Goal: Task Accomplishment & Management: Complete application form

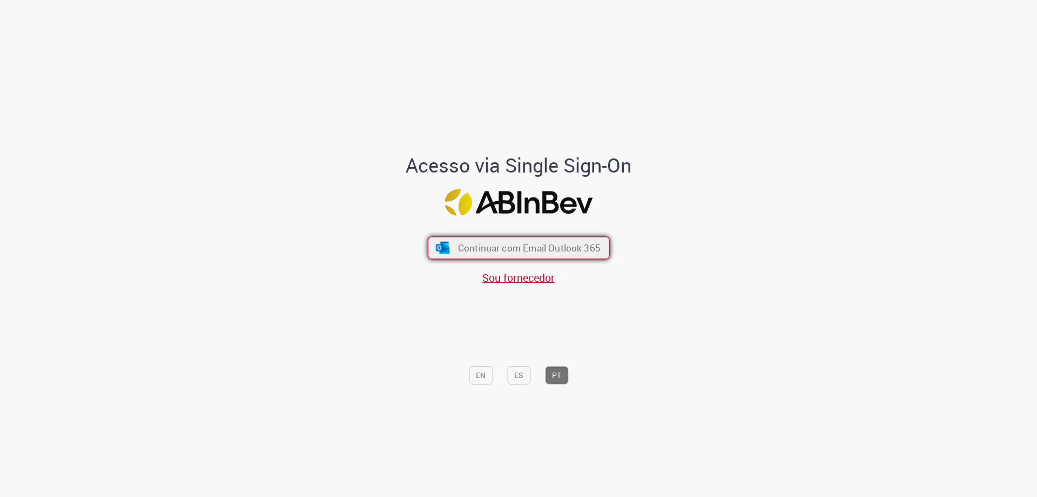
click at [447, 243] on button "Continuar com Email Outlook 365" at bounding box center [519, 248] width 182 height 23
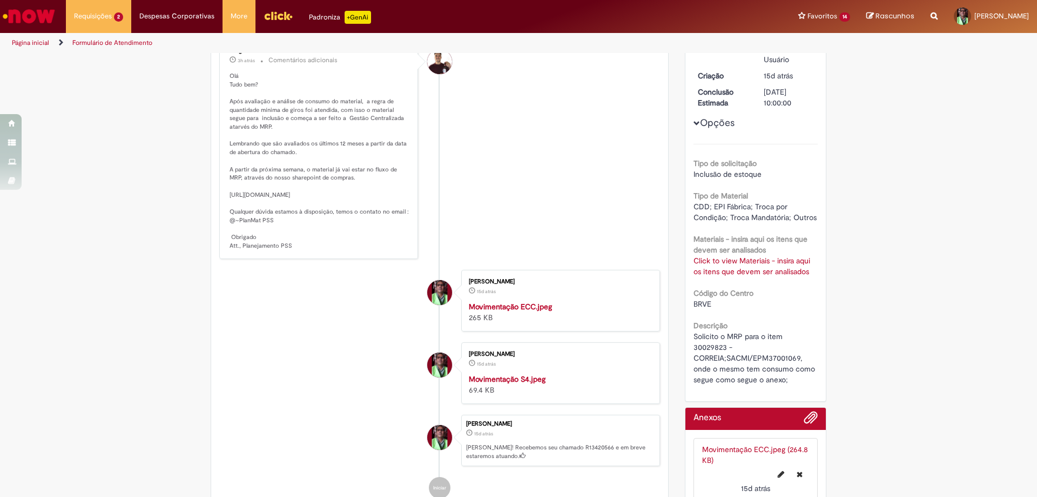
scroll to position [216, 0]
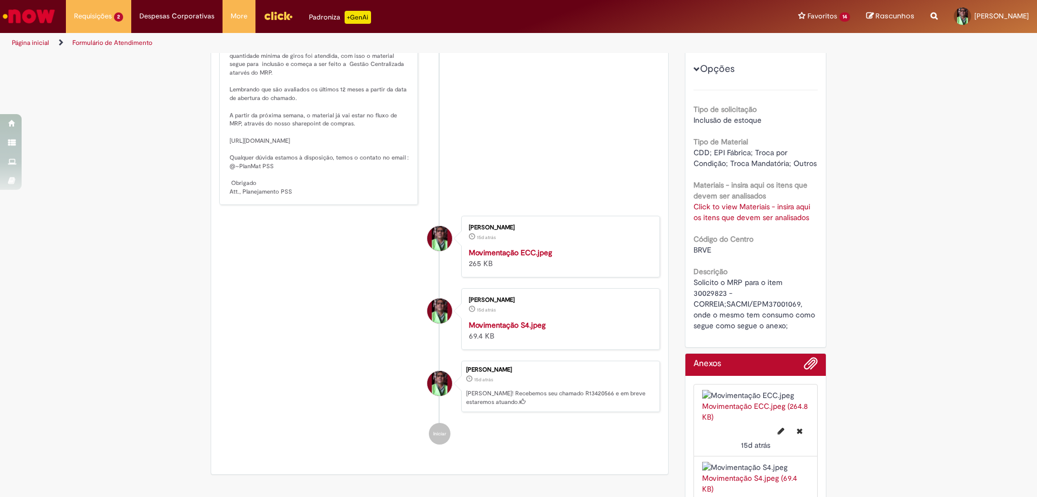
click at [726, 217] on link "Click to view Materiais - insira aqui os itens que devem ser analisados" at bounding box center [752, 212] width 117 height 21
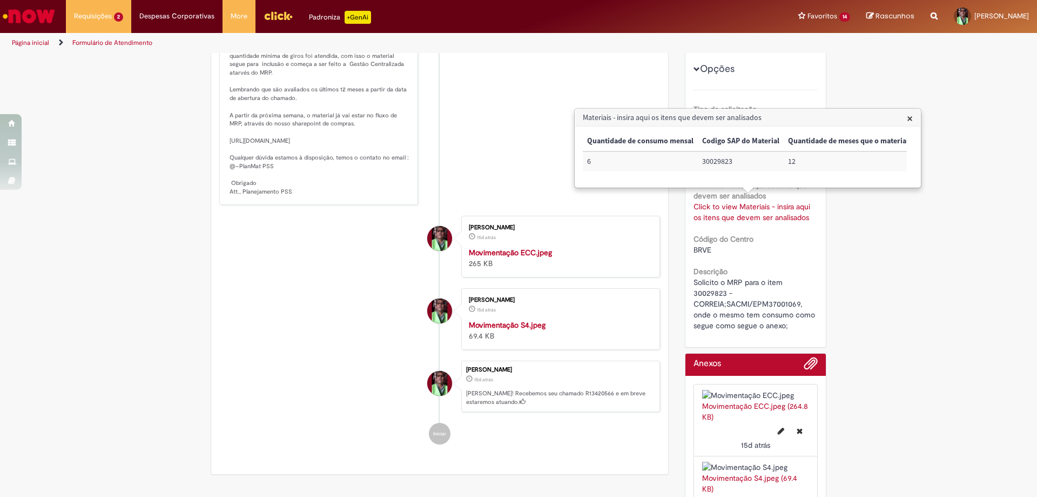
click at [522, 205] on li "Diego 3h atrás 3 horas atrás Comentários adicionais" at bounding box center [439, 95] width 441 height 220
click at [911, 119] on span "×" at bounding box center [910, 118] width 6 height 15
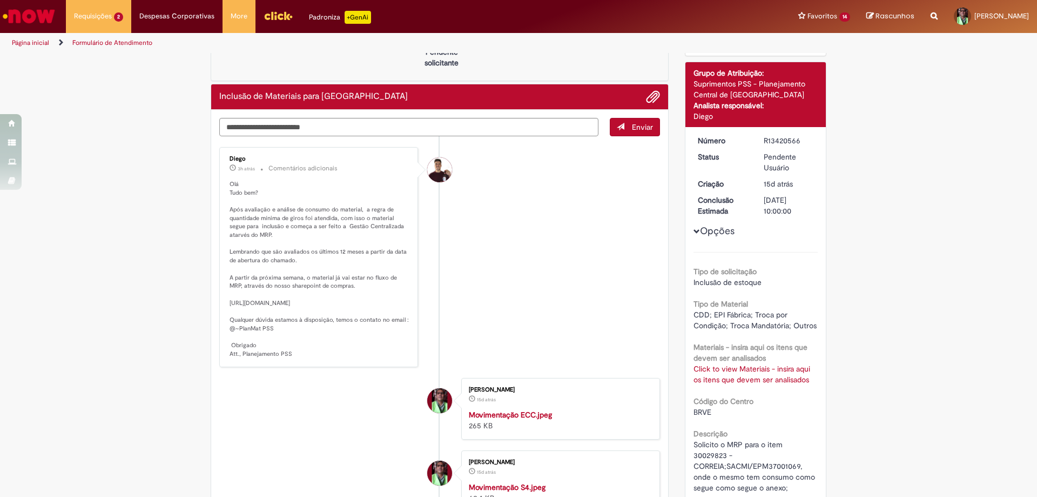
scroll to position [0, 0]
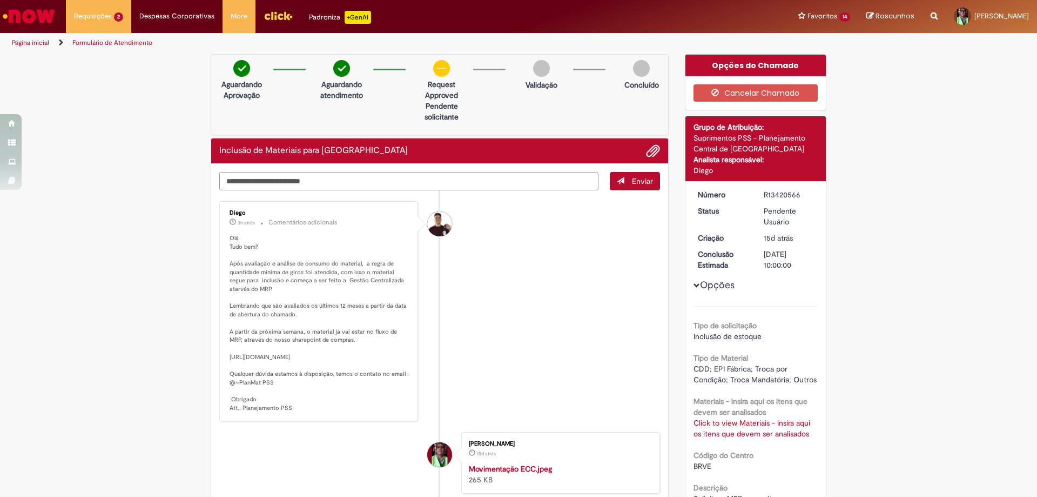
click at [252, 182] on textarea "Digite sua mensagem aqui..." at bounding box center [408, 181] width 379 height 18
type textarea "*********"
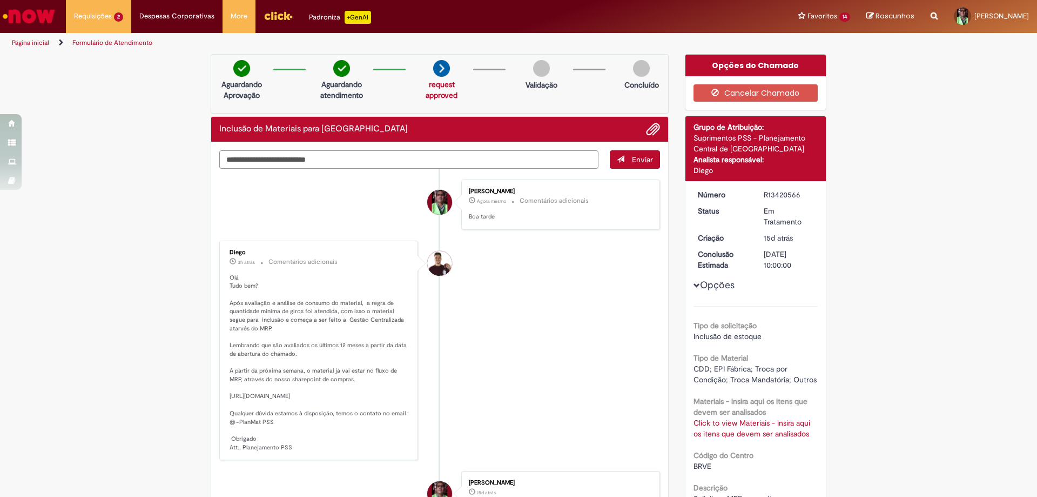
type textarea "**********"
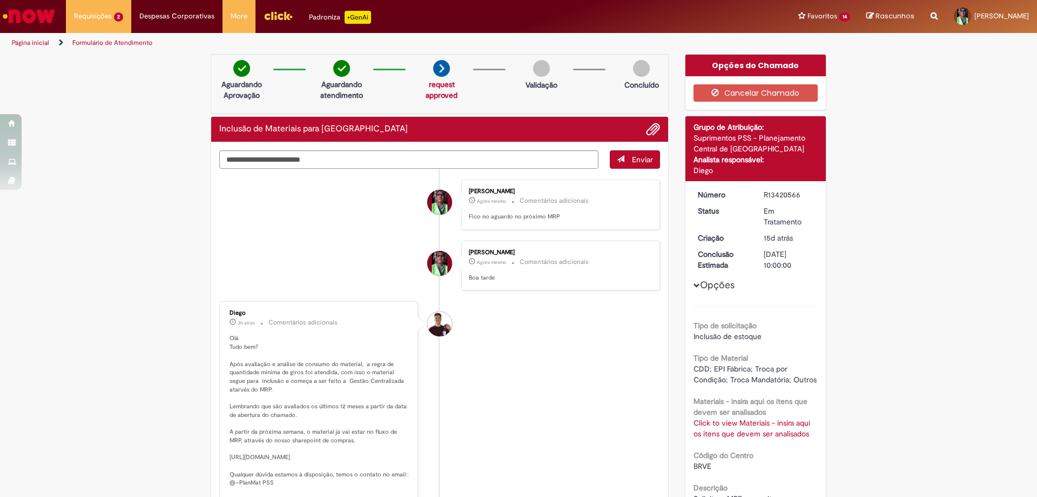
click at [25, 45] on link "Página inicial" at bounding box center [30, 42] width 37 height 9
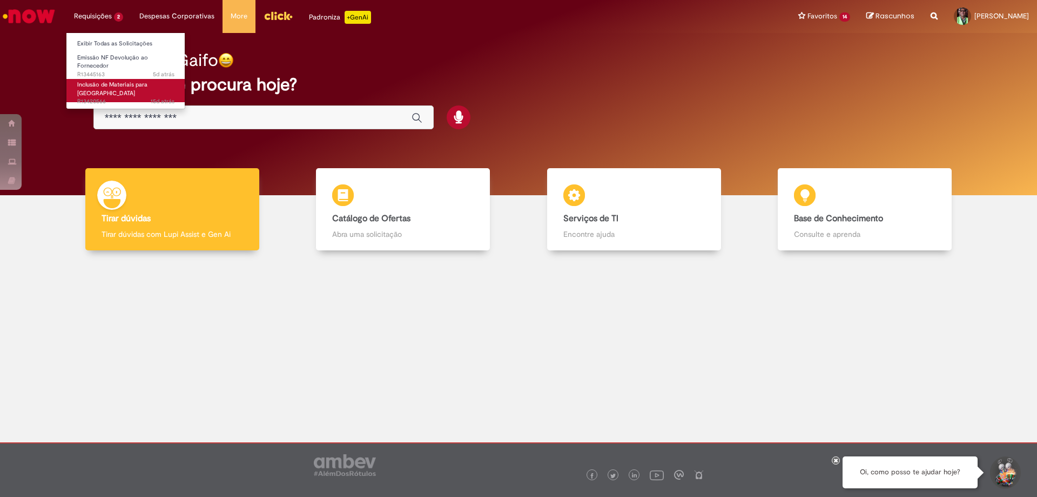
click at [128, 86] on span "Inclusão de Materiais para [GEOGRAPHIC_DATA]" at bounding box center [112, 89] width 70 height 17
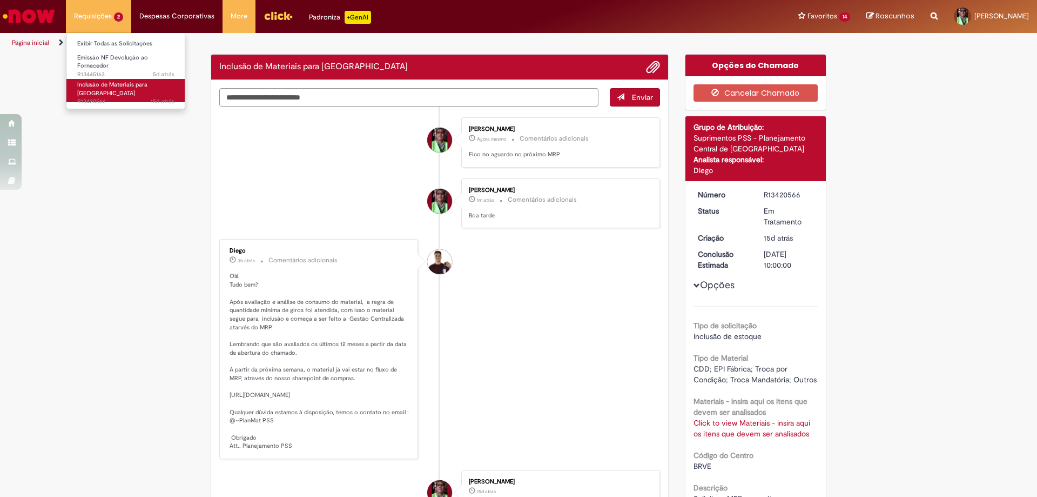
click at [128, 86] on span "Inclusão de Materiais para [GEOGRAPHIC_DATA]" at bounding box center [112, 89] width 70 height 17
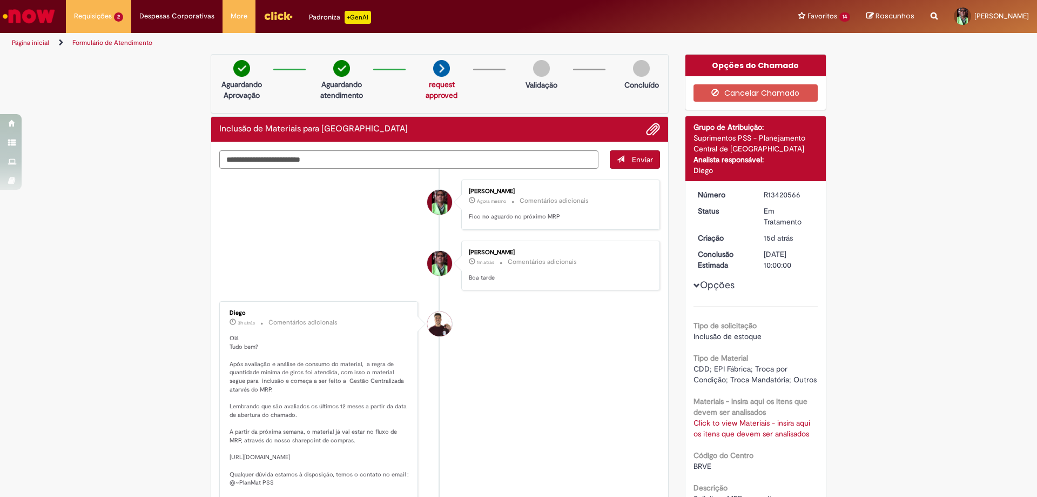
click at [21, 39] on link "Página inicial" at bounding box center [30, 42] width 37 height 9
